Goal: Navigation & Orientation: Find specific page/section

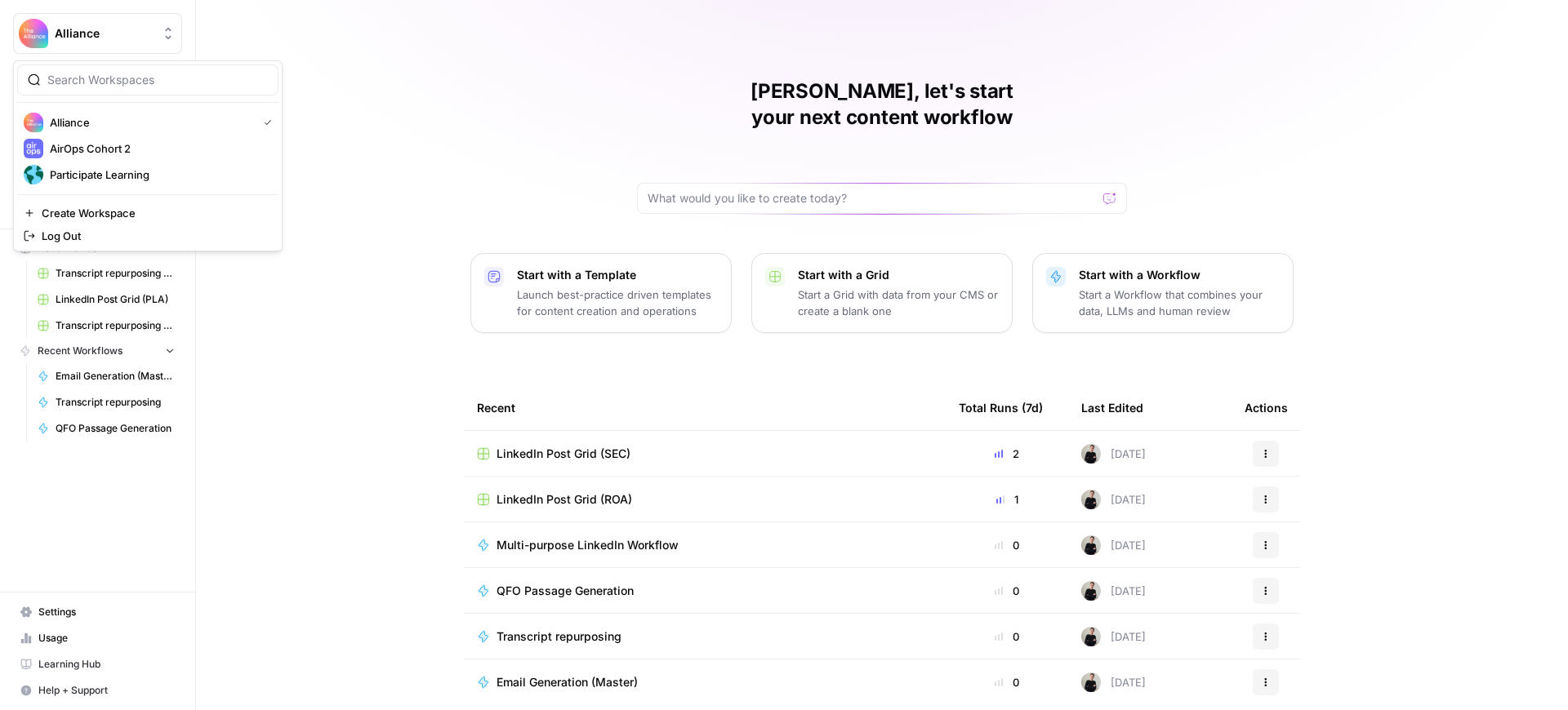
click at [103, 26] on span "Alliance" at bounding box center [103, 33] width 98 height 16
click at [121, 172] on span "Participate Learning" at bounding box center [158, 174] width 216 height 16
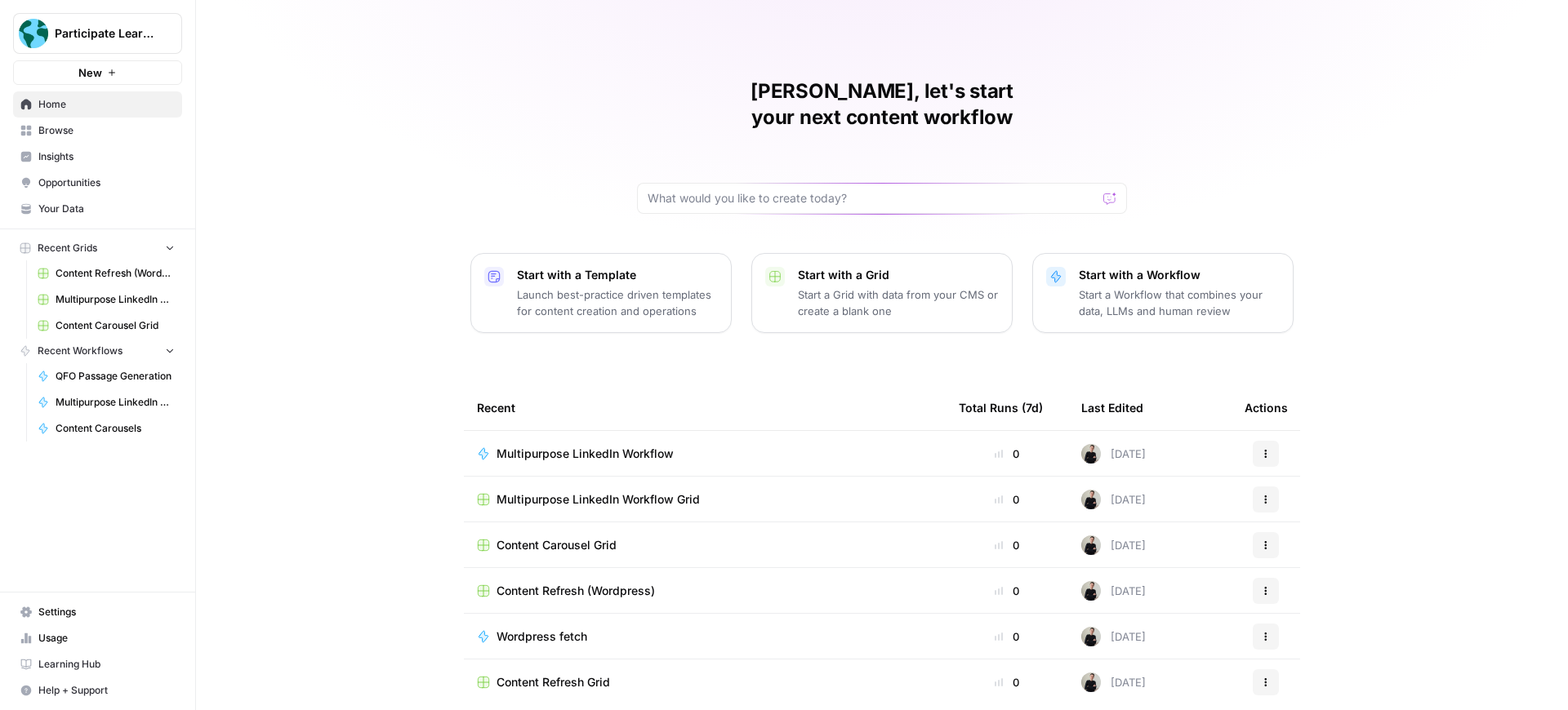
click at [82, 131] on span "Browse" at bounding box center [106, 130] width 137 height 14
